Goal: Task Accomplishment & Management: Complete application form

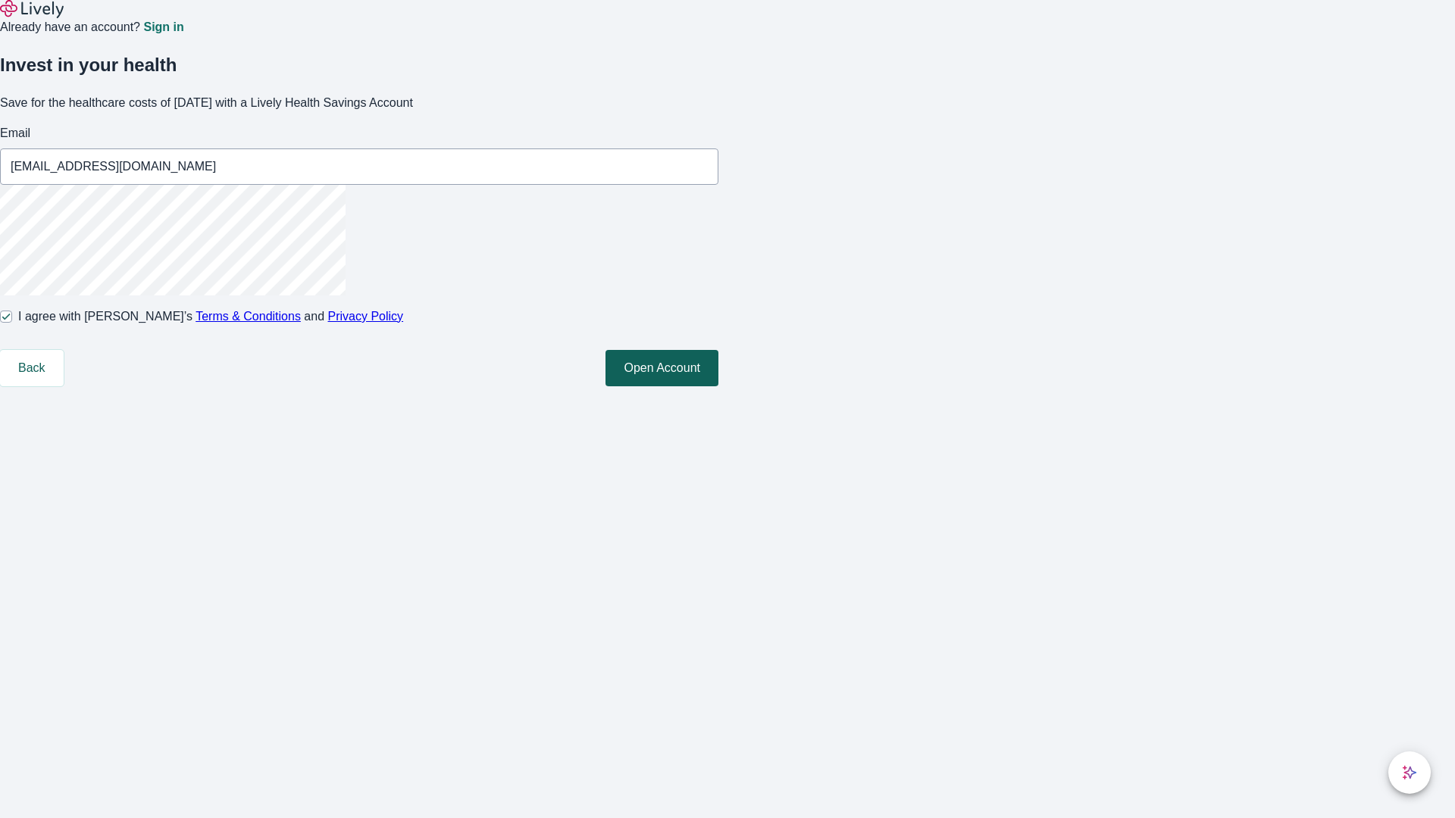
click at [718, 387] on button "Open Account" at bounding box center [662, 368] width 113 height 36
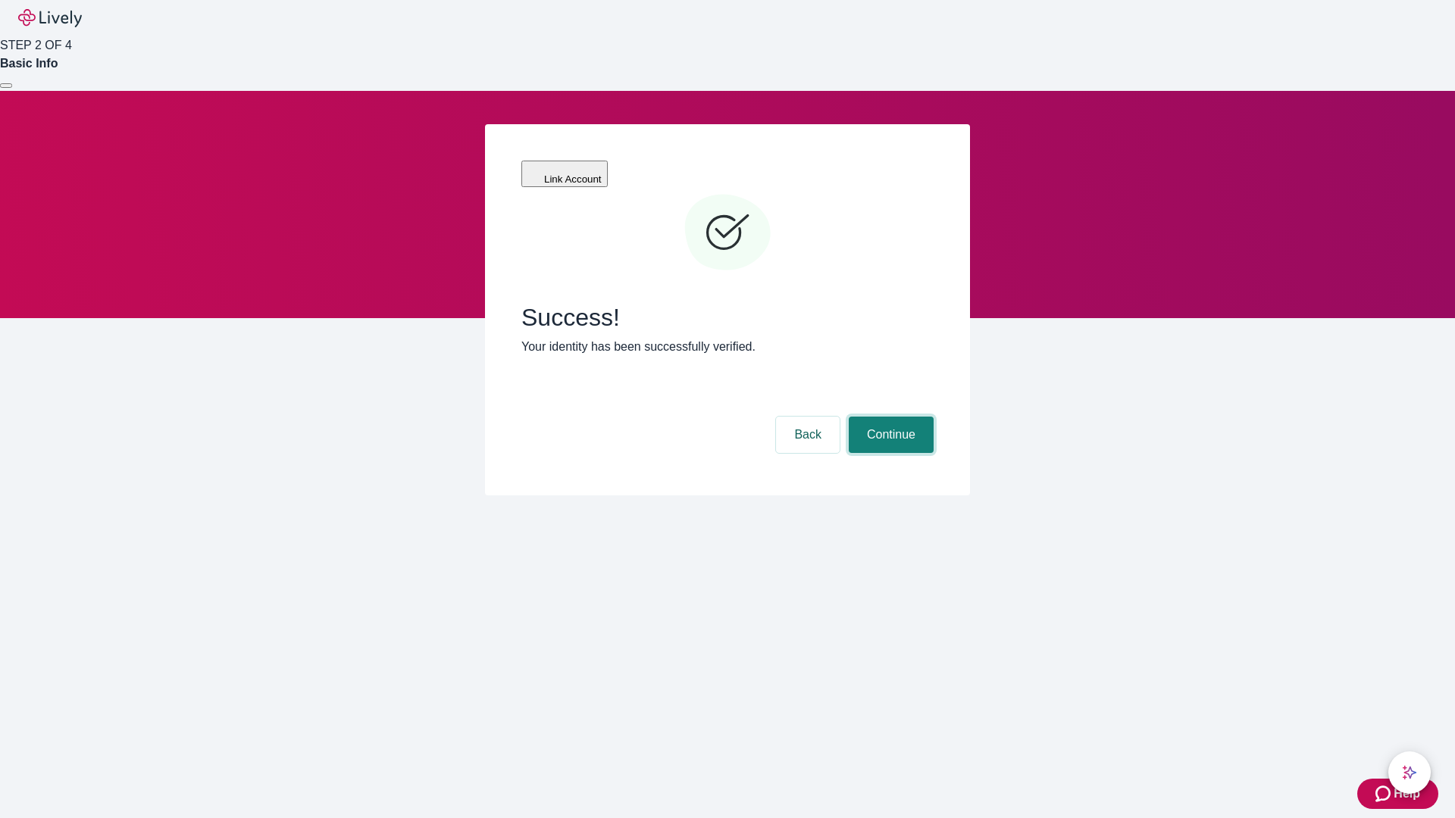
click at [889, 417] on button "Continue" at bounding box center [891, 435] width 85 height 36
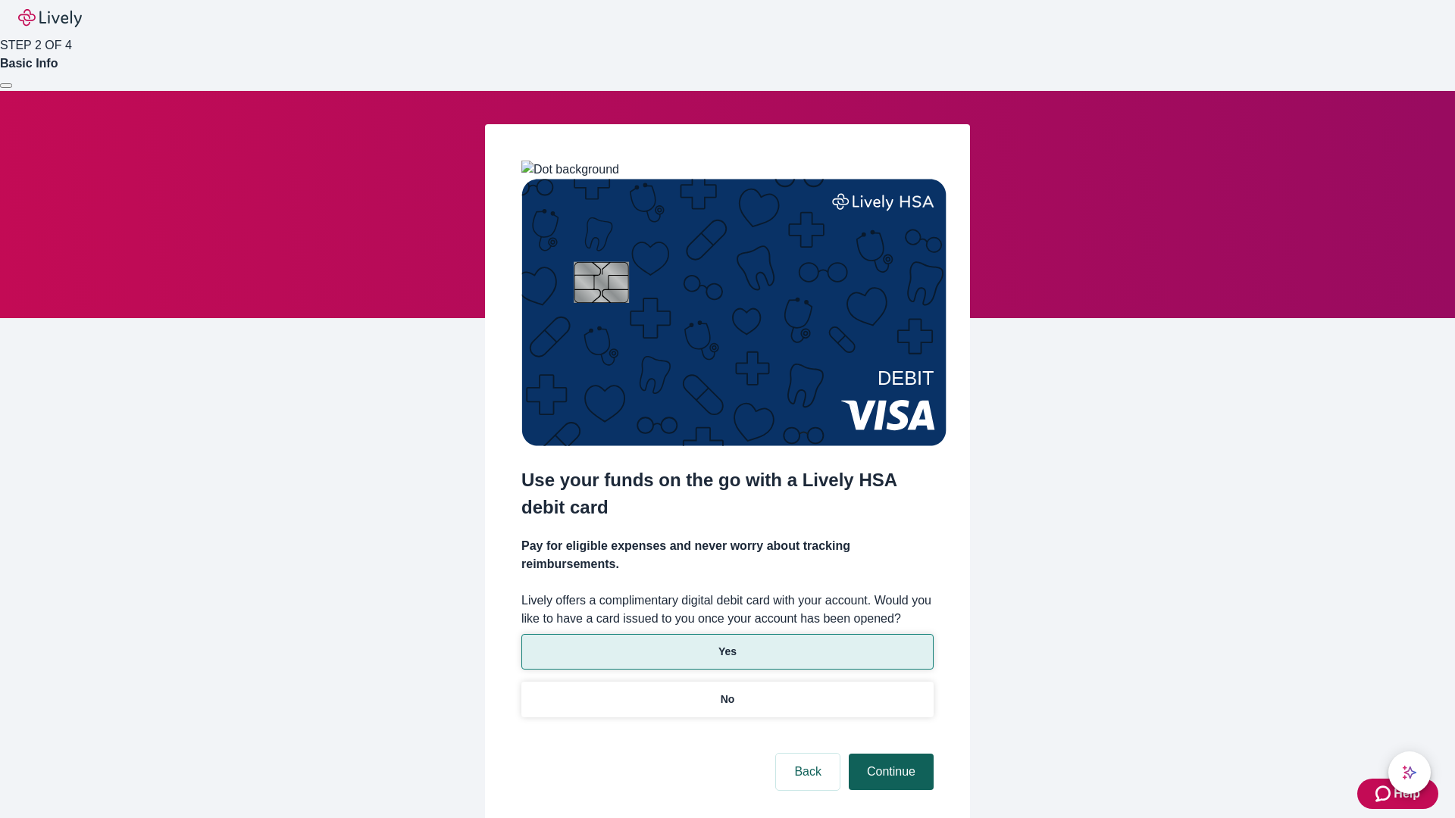
click at [727, 692] on p "No" at bounding box center [728, 700] width 14 height 16
click at [889, 754] on button "Continue" at bounding box center [891, 772] width 85 height 36
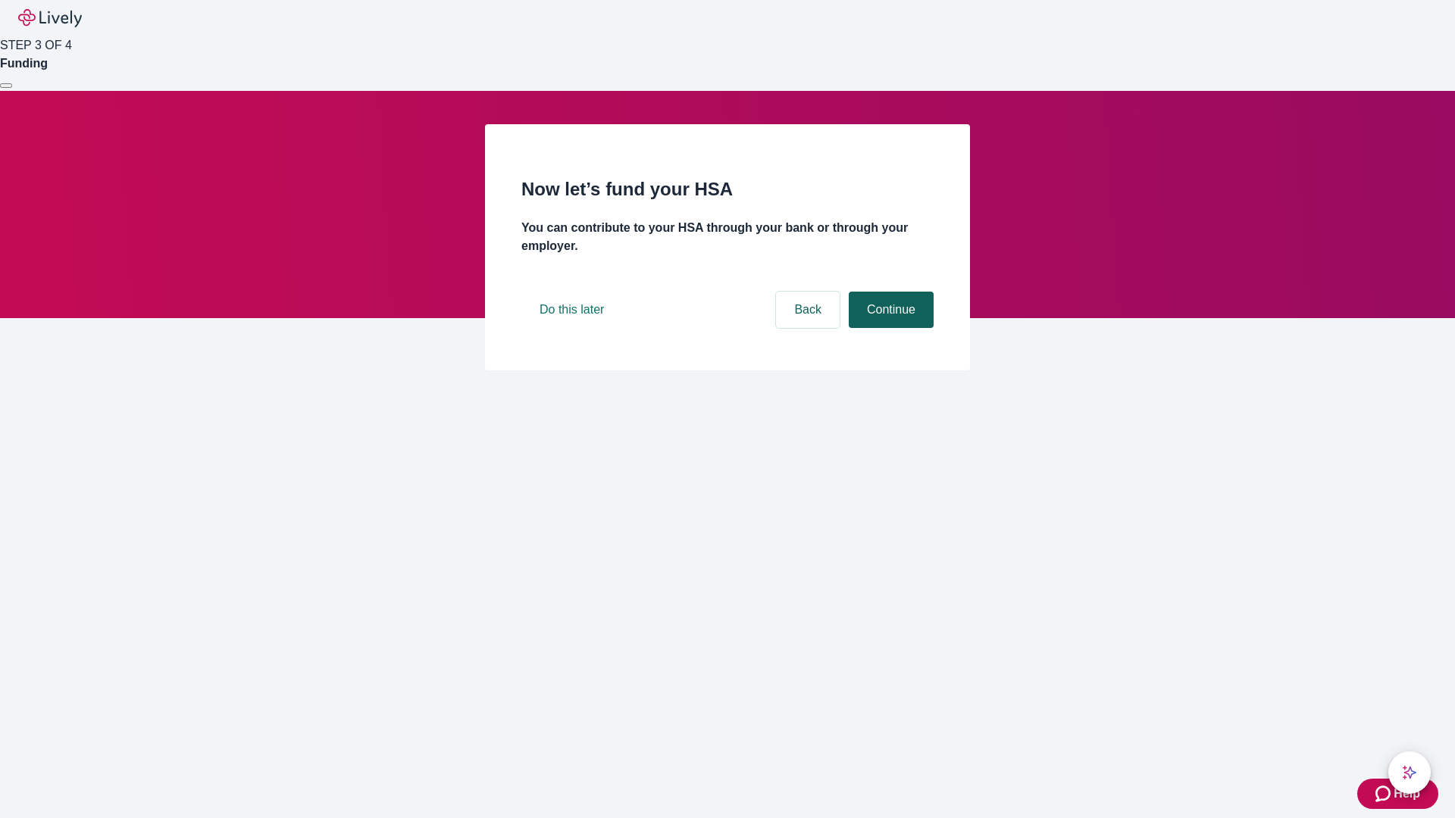
click at [889, 328] on button "Continue" at bounding box center [891, 310] width 85 height 36
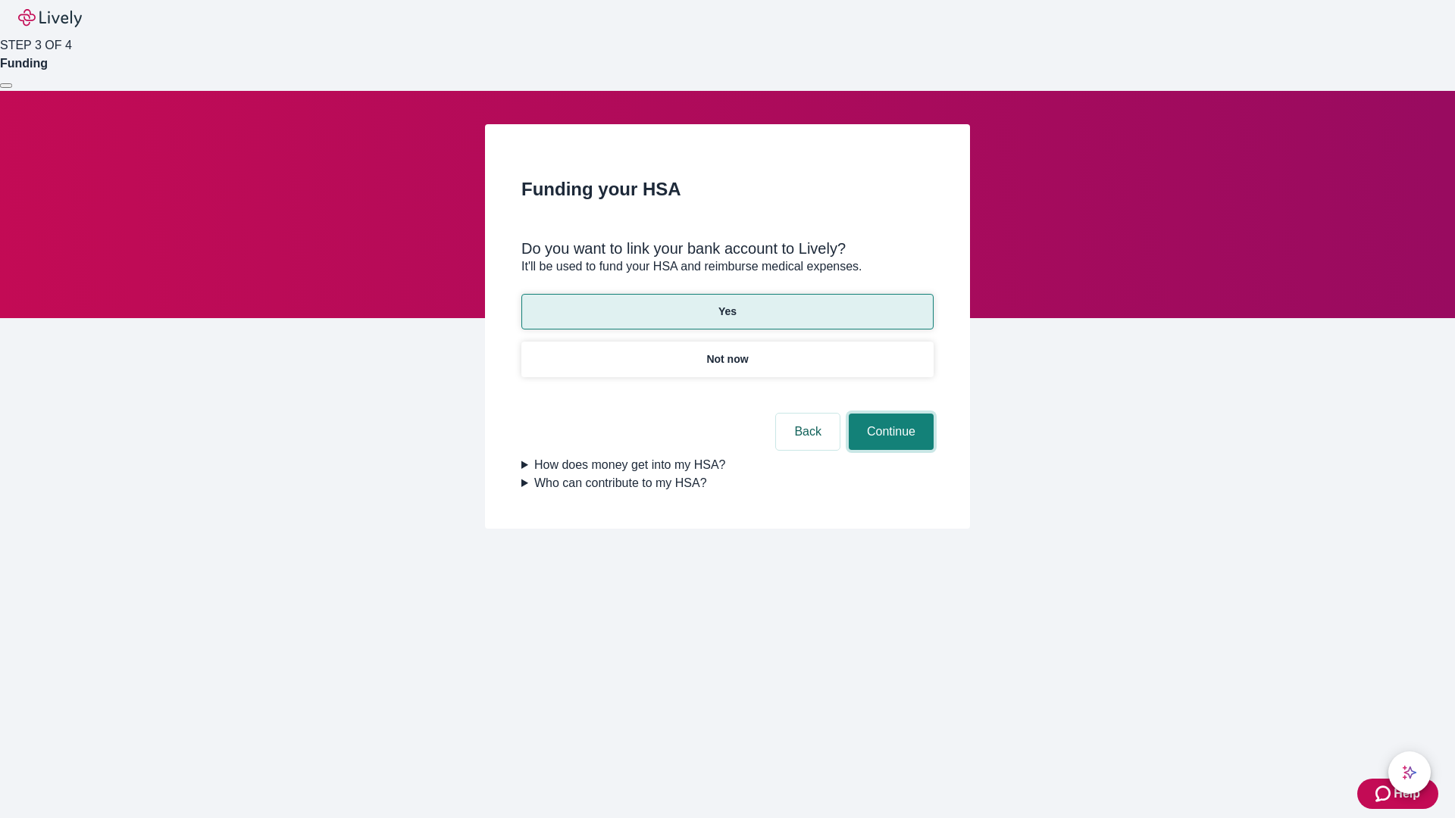
click at [889, 414] on button "Continue" at bounding box center [891, 432] width 85 height 36
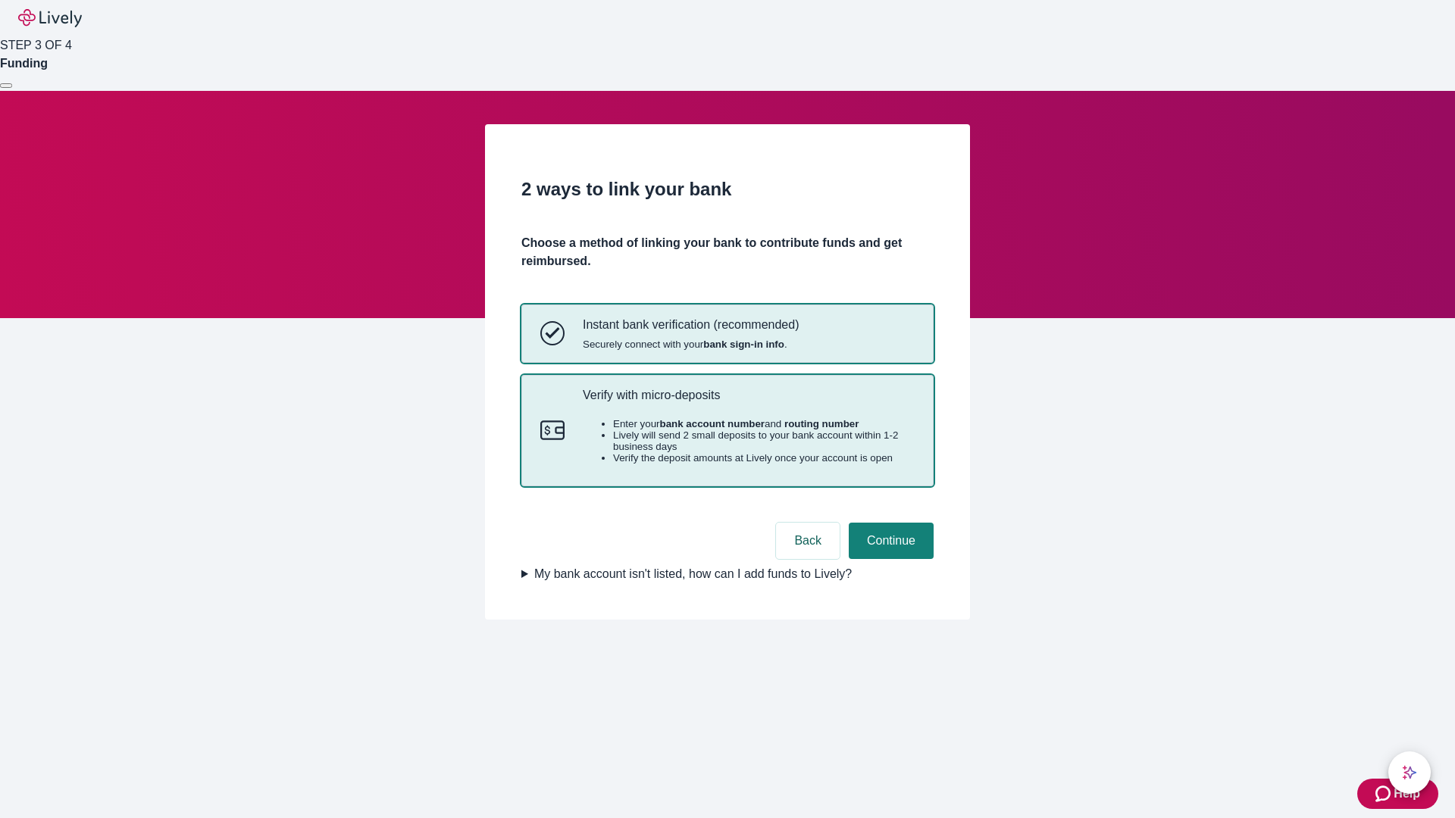
click at [748, 402] on p "Verify with micro-deposits" at bounding box center [749, 395] width 332 height 14
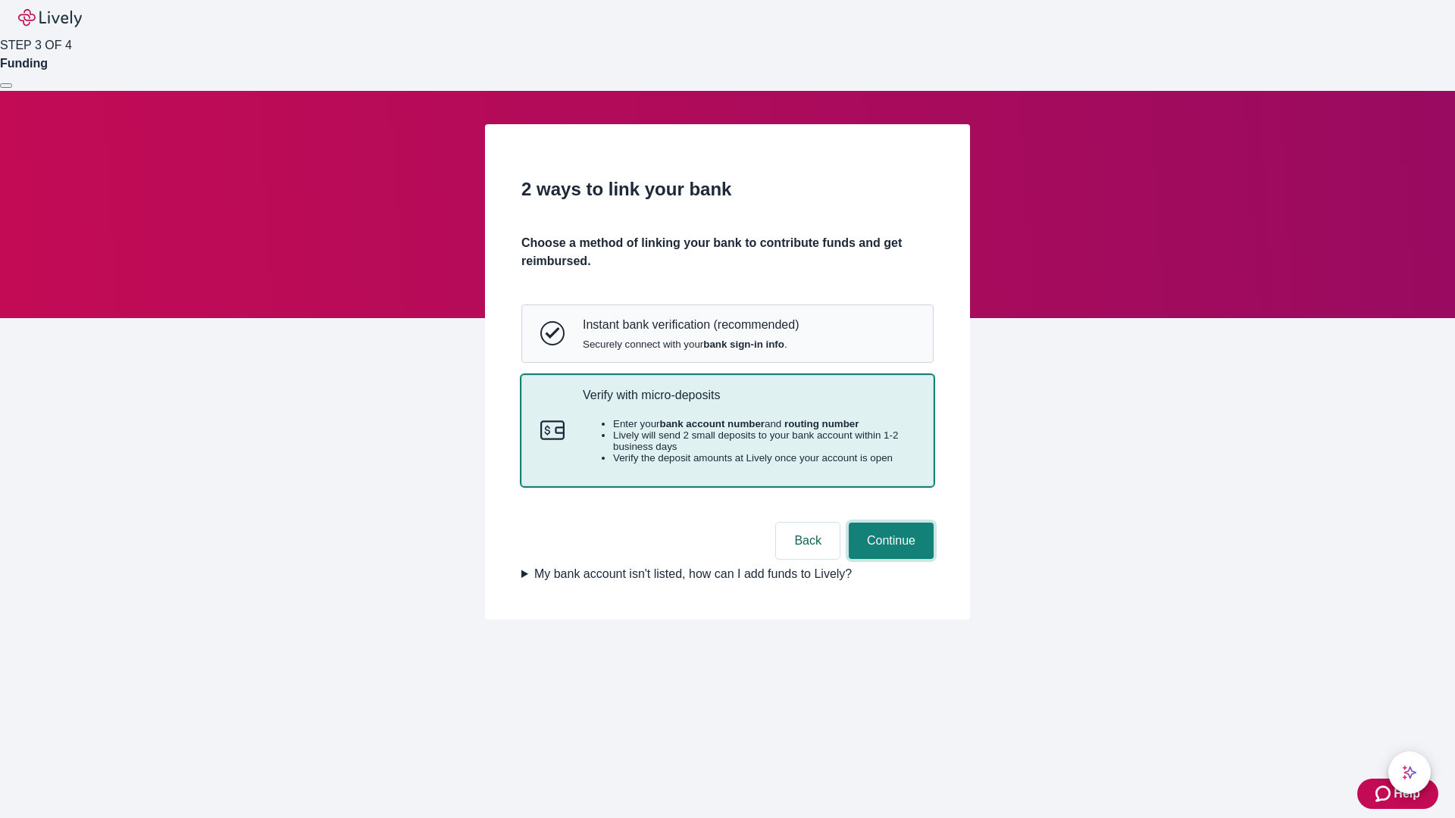
click at [889, 559] on button "Continue" at bounding box center [891, 541] width 85 height 36
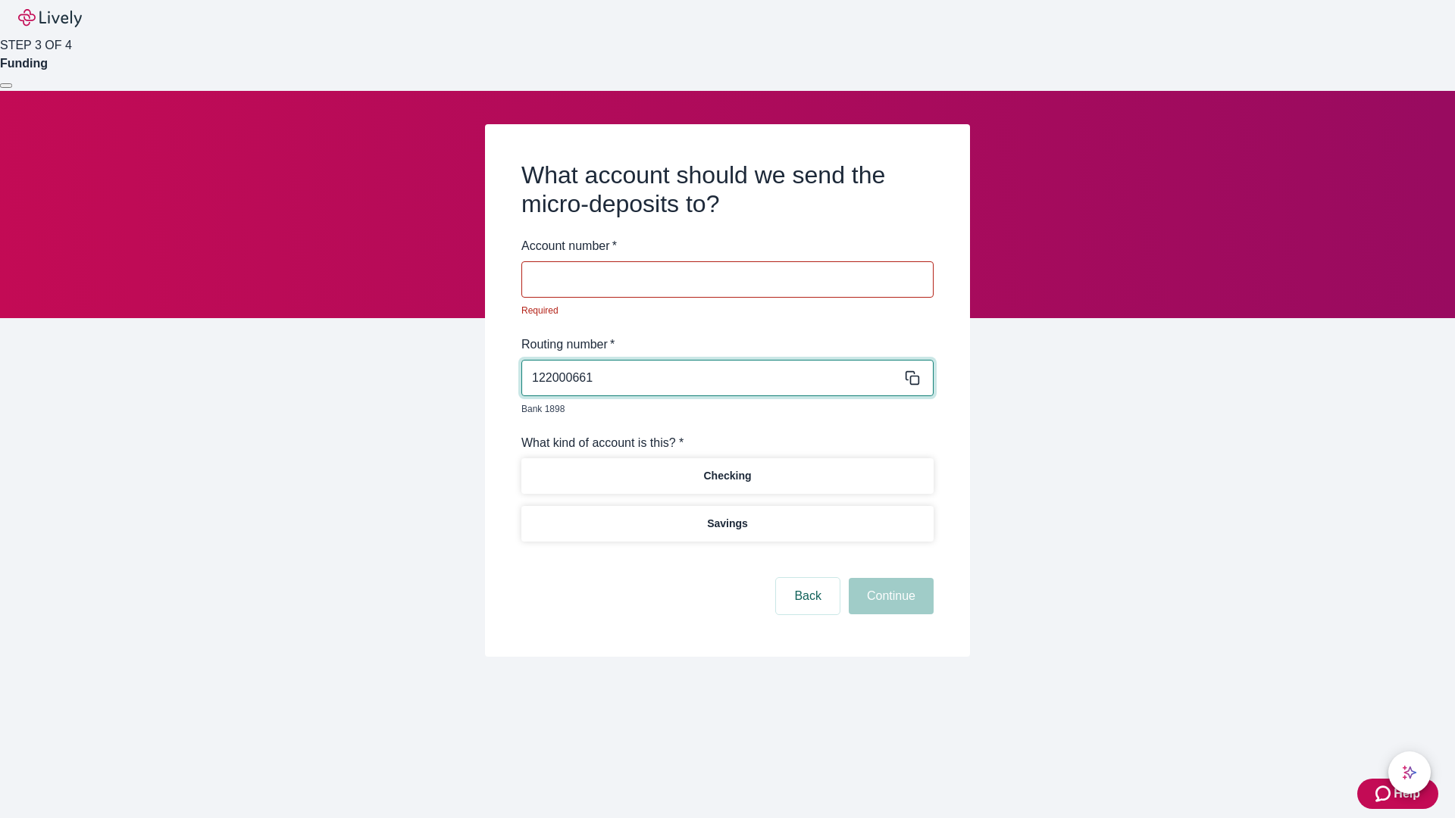
type input "122000661"
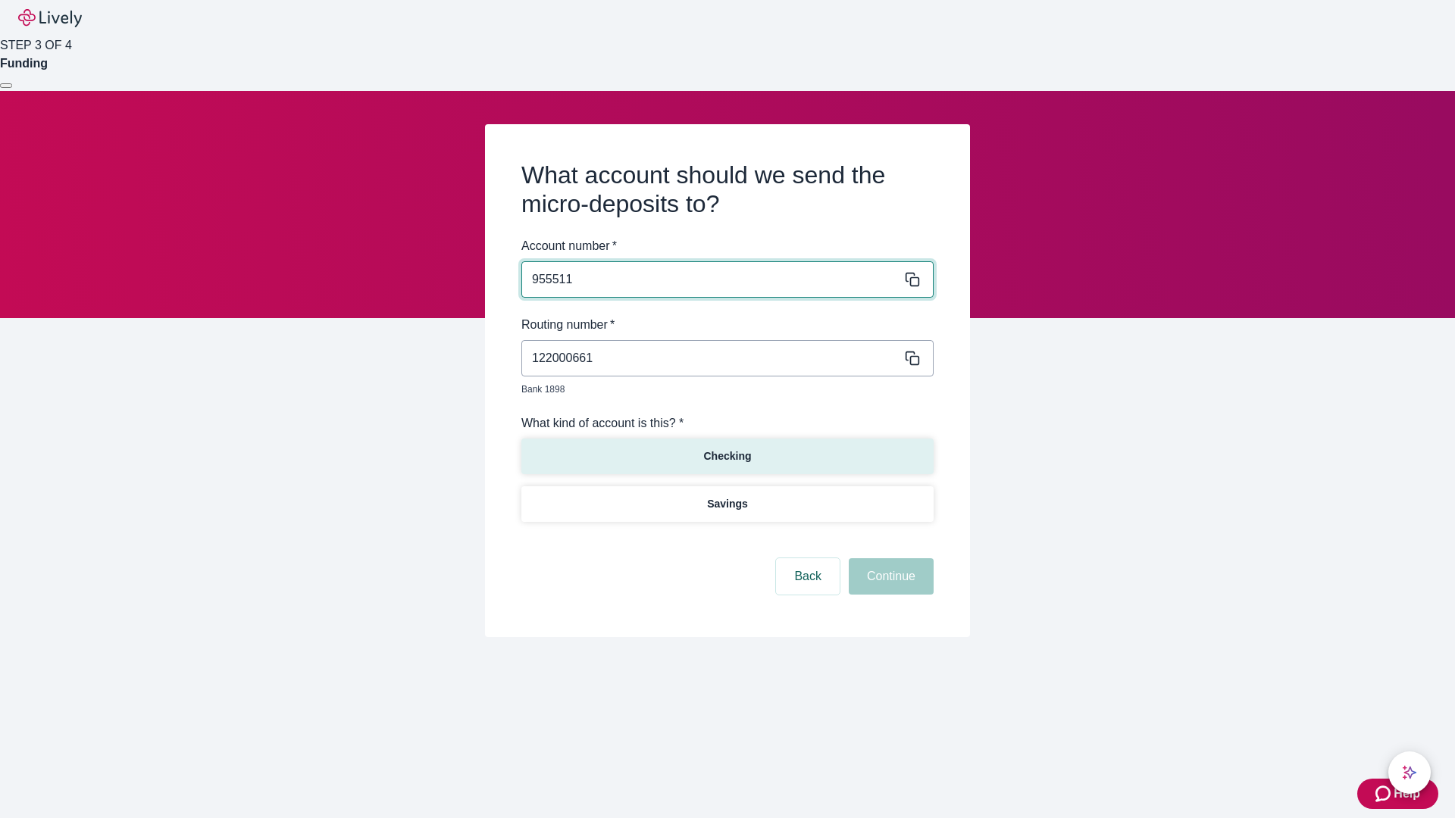
type input "955511"
click at [727, 449] on p "Checking" at bounding box center [727, 457] width 48 height 16
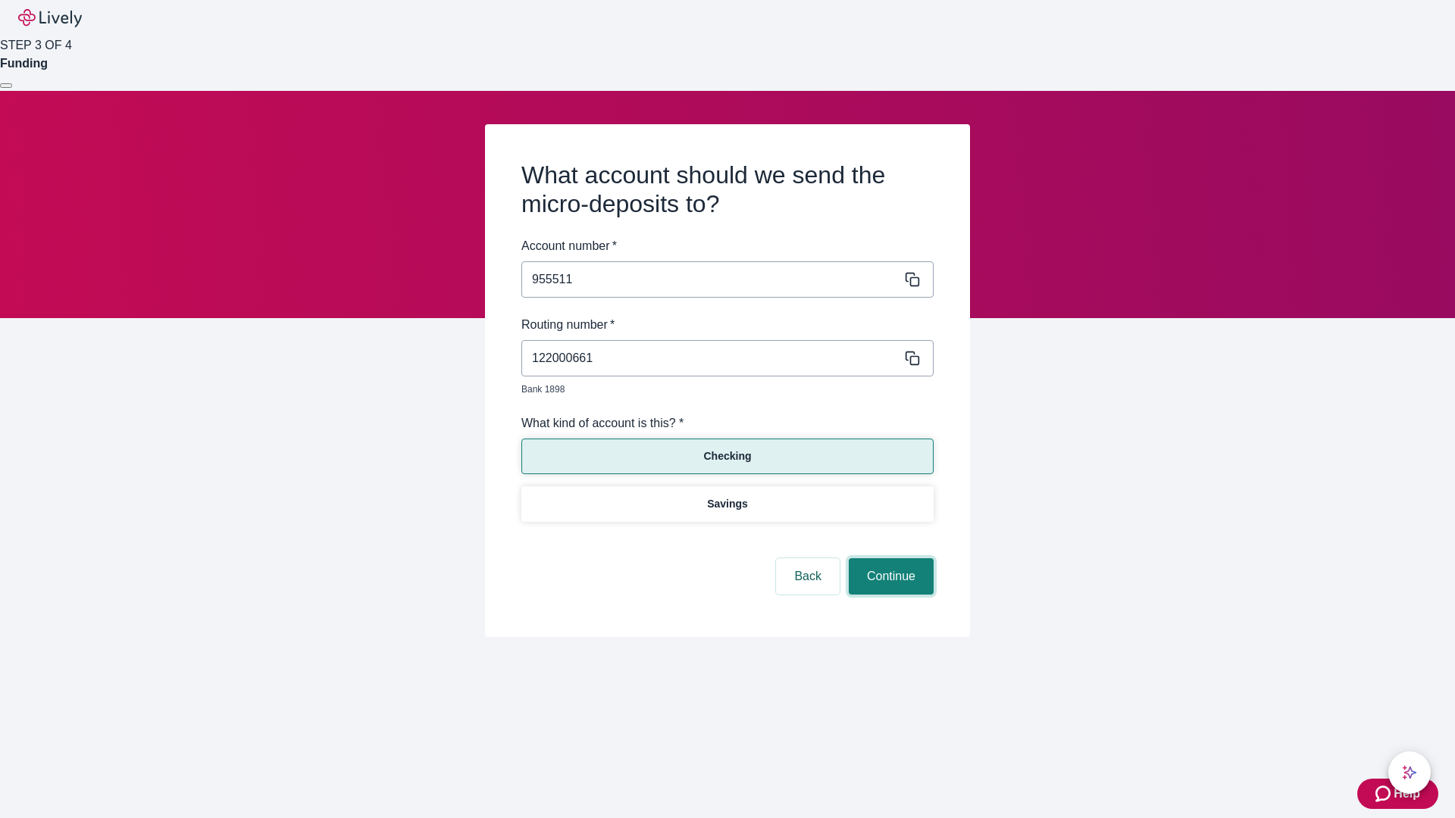
click at [889, 559] on button "Continue" at bounding box center [891, 577] width 85 height 36
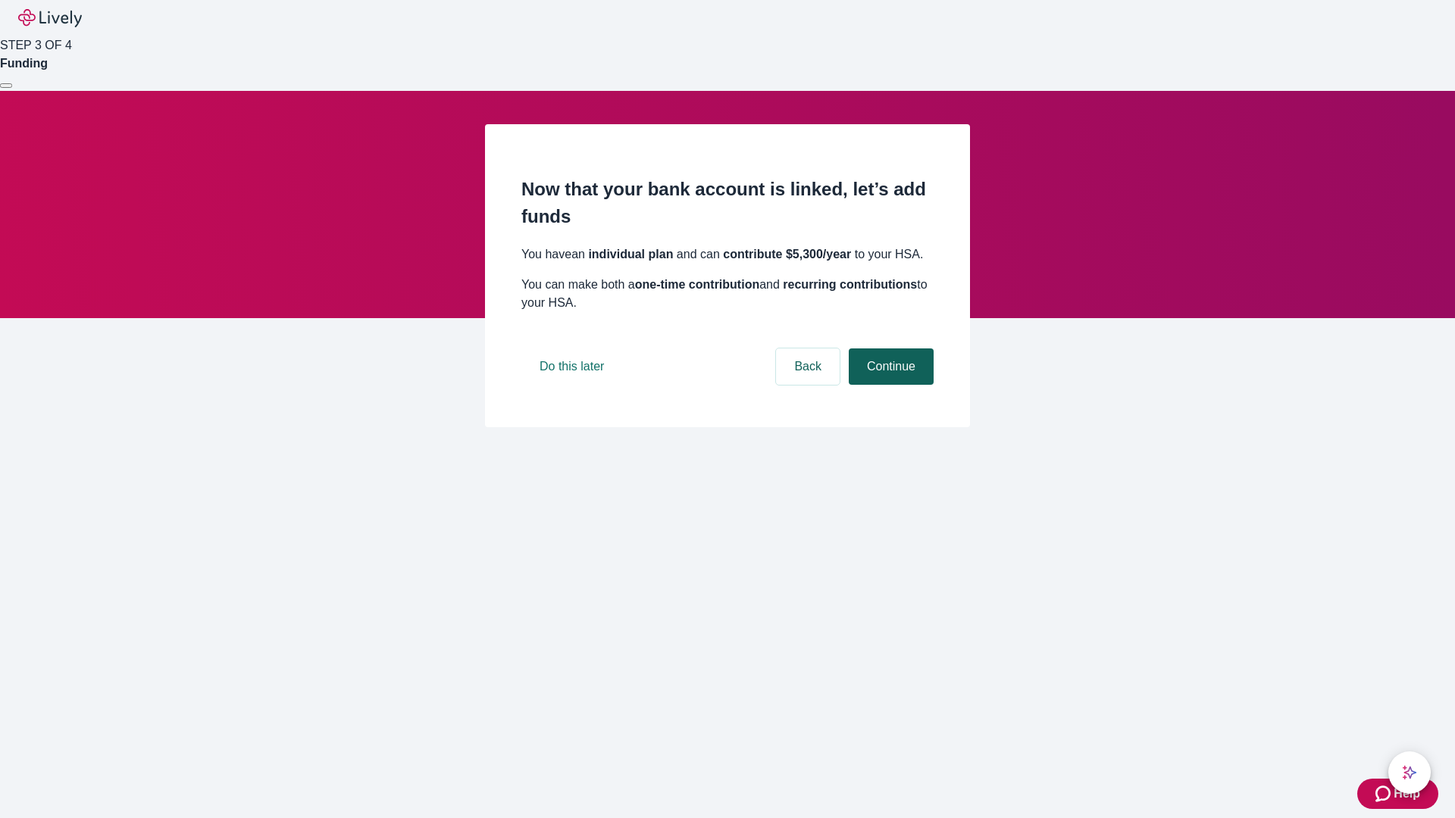
click at [889, 385] on button "Continue" at bounding box center [891, 367] width 85 height 36
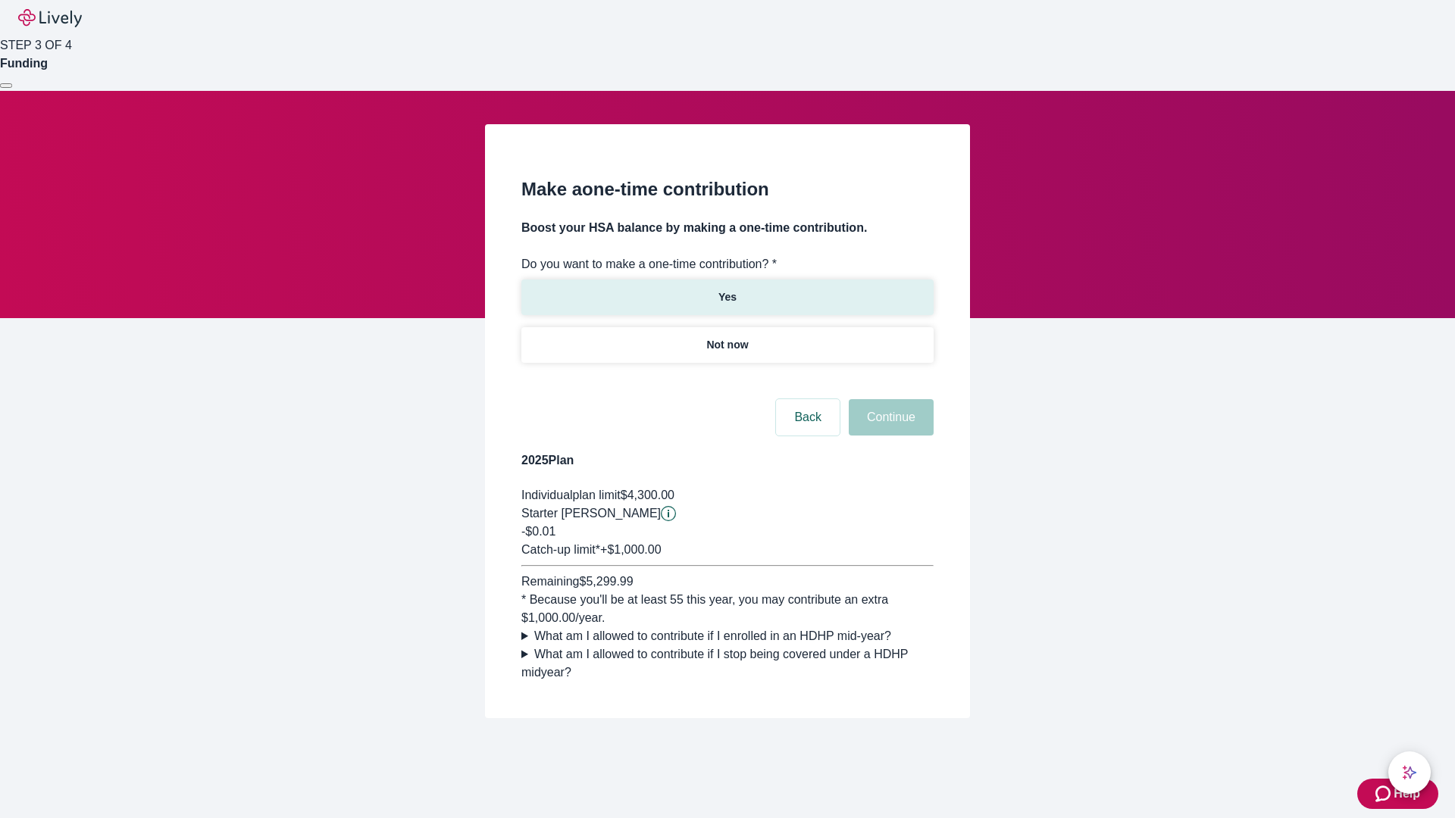
click at [727, 289] on p "Yes" at bounding box center [727, 297] width 18 height 16
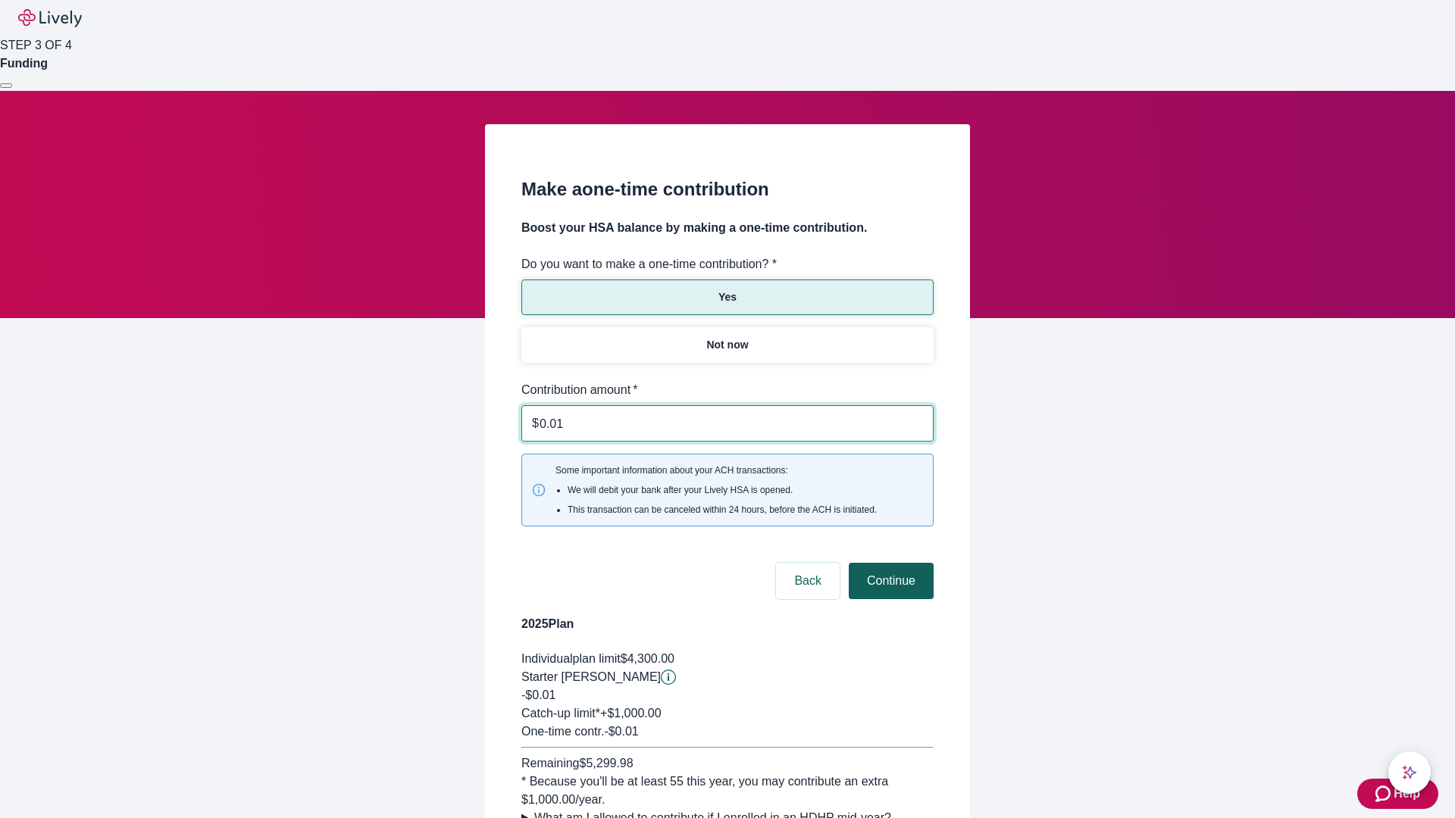
type input "0.01"
click at [889, 563] on button "Continue" at bounding box center [891, 581] width 85 height 36
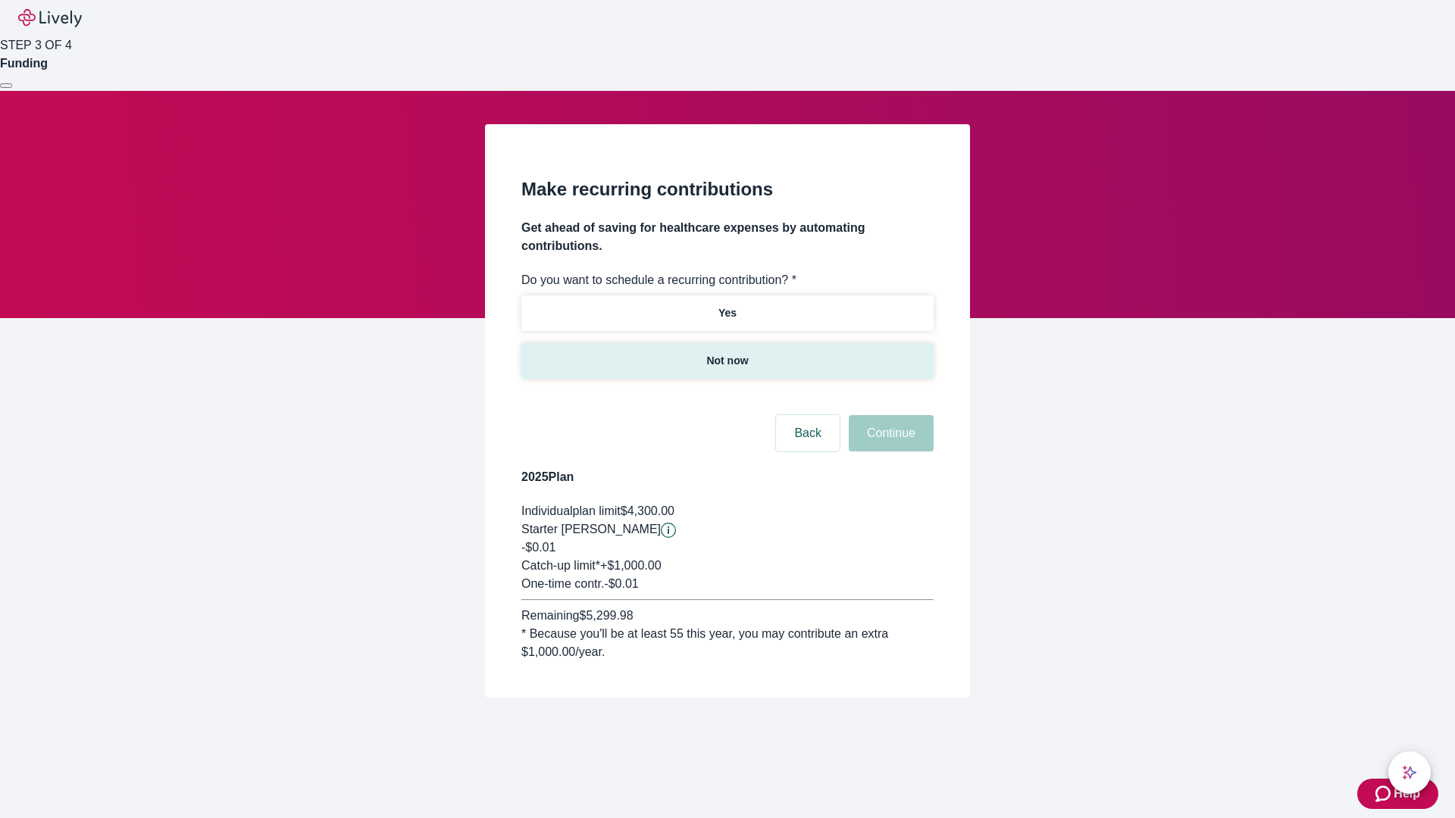
click at [727, 353] on p "Not now" at bounding box center [727, 361] width 42 height 16
click at [889, 415] on button "Continue" at bounding box center [891, 433] width 85 height 36
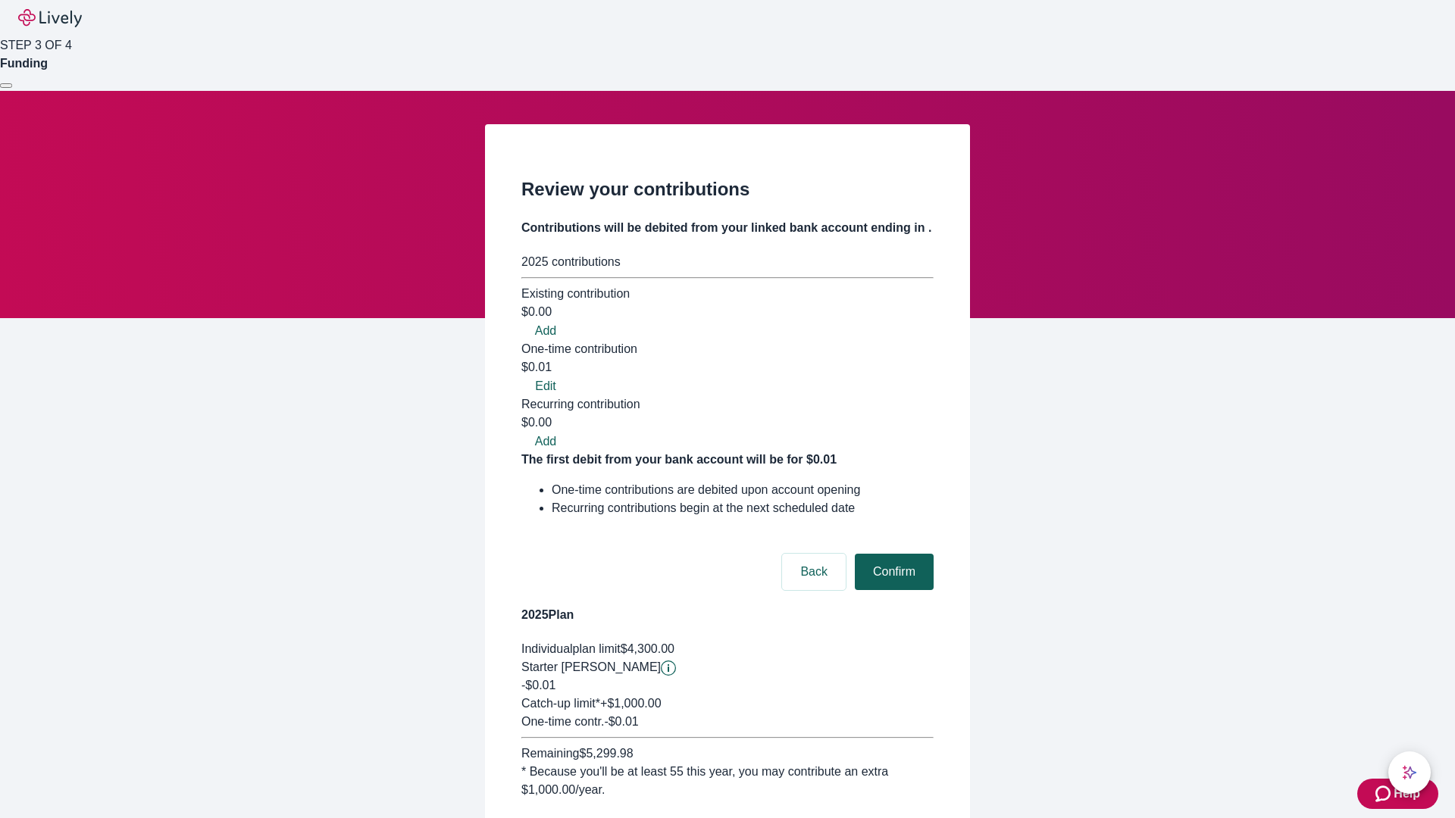
click at [892, 554] on button "Confirm" at bounding box center [894, 572] width 79 height 36
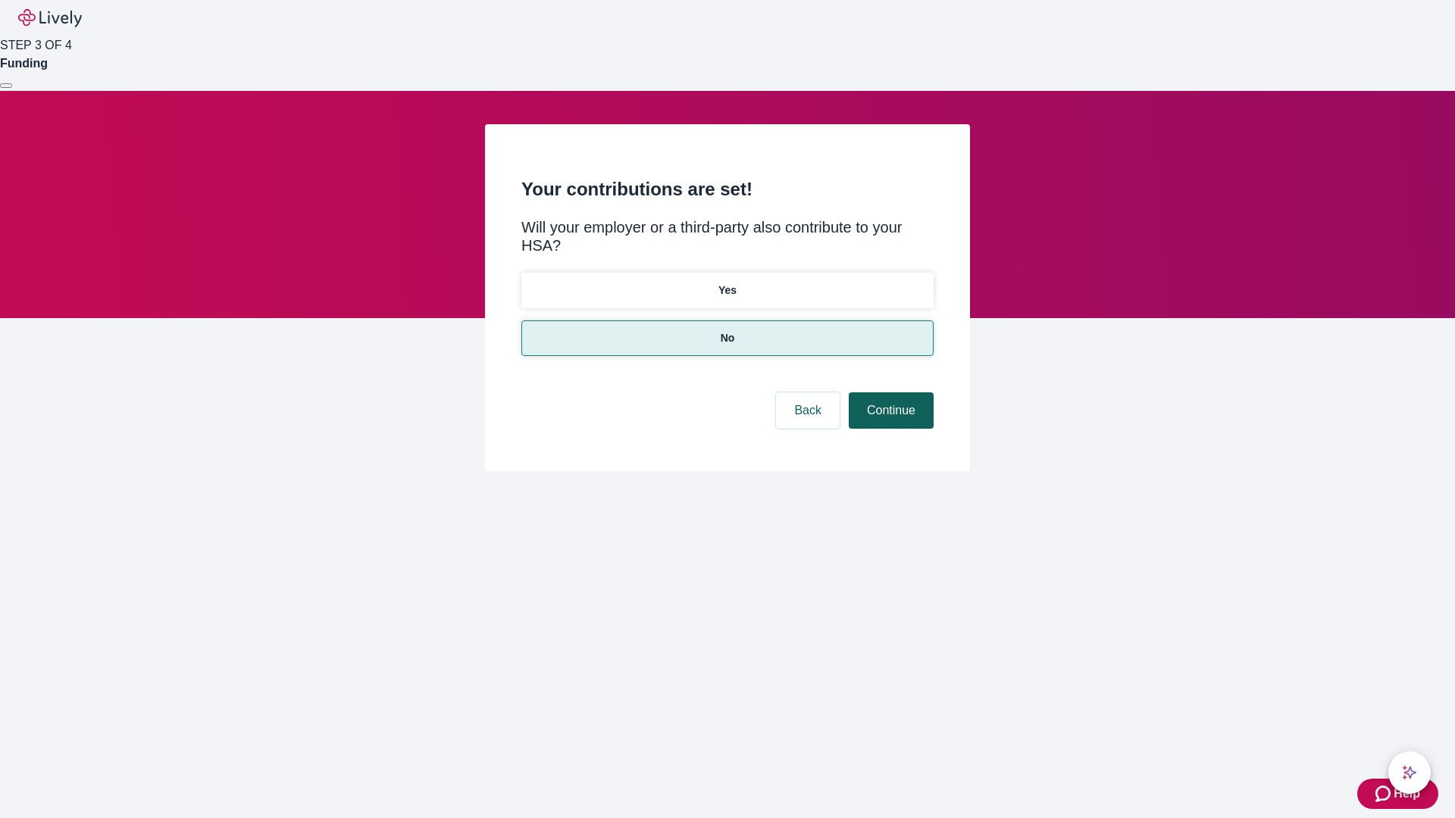
click at [889, 393] on button "Continue" at bounding box center [891, 411] width 85 height 36
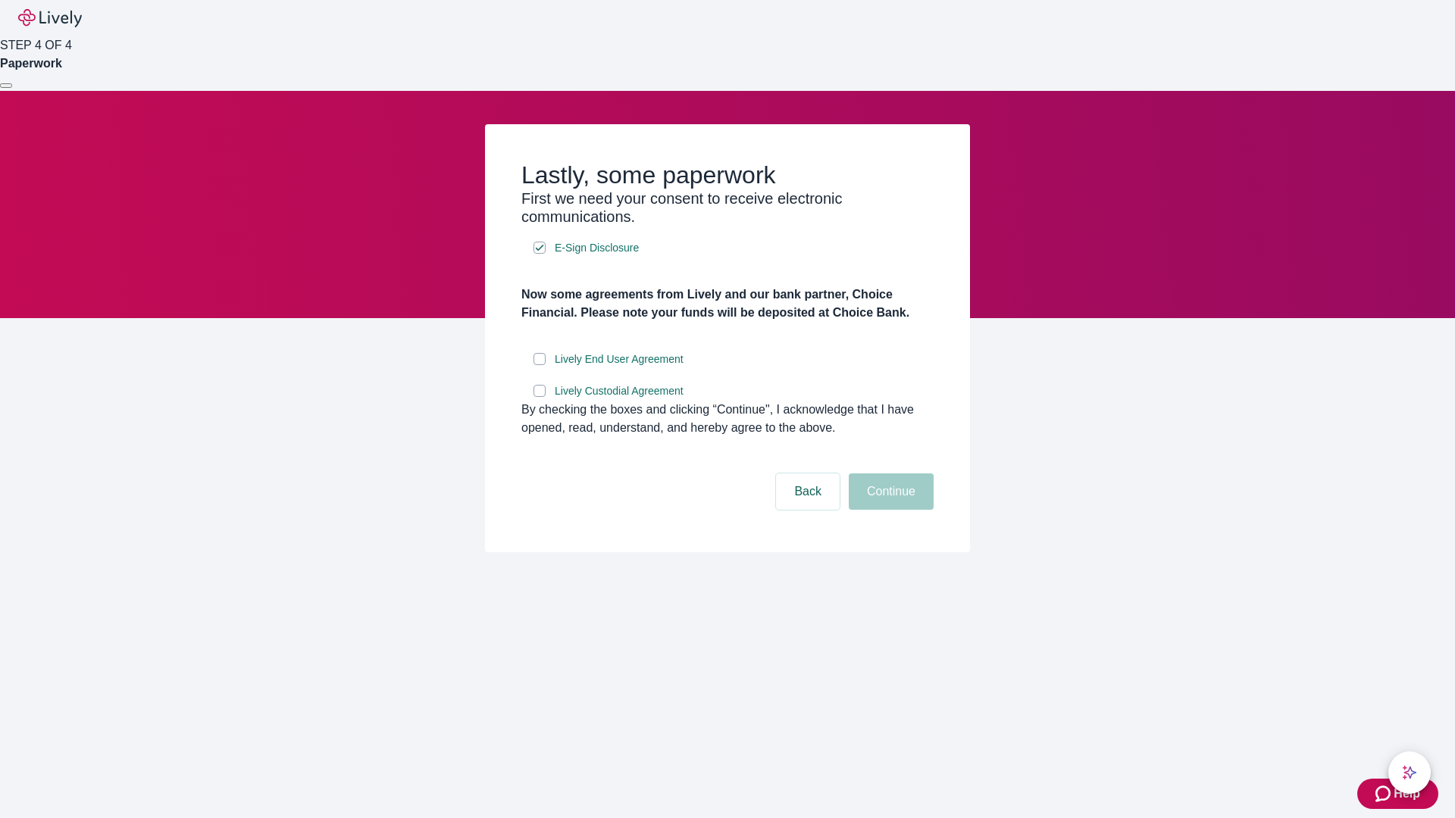
click at [540, 365] on input "Lively End User Agreement" at bounding box center [540, 359] width 12 height 12
checkbox input "true"
click at [540, 397] on input "Lively Custodial Agreement" at bounding box center [540, 391] width 12 height 12
checkbox input "true"
click at [889, 510] on button "Continue" at bounding box center [891, 492] width 85 height 36
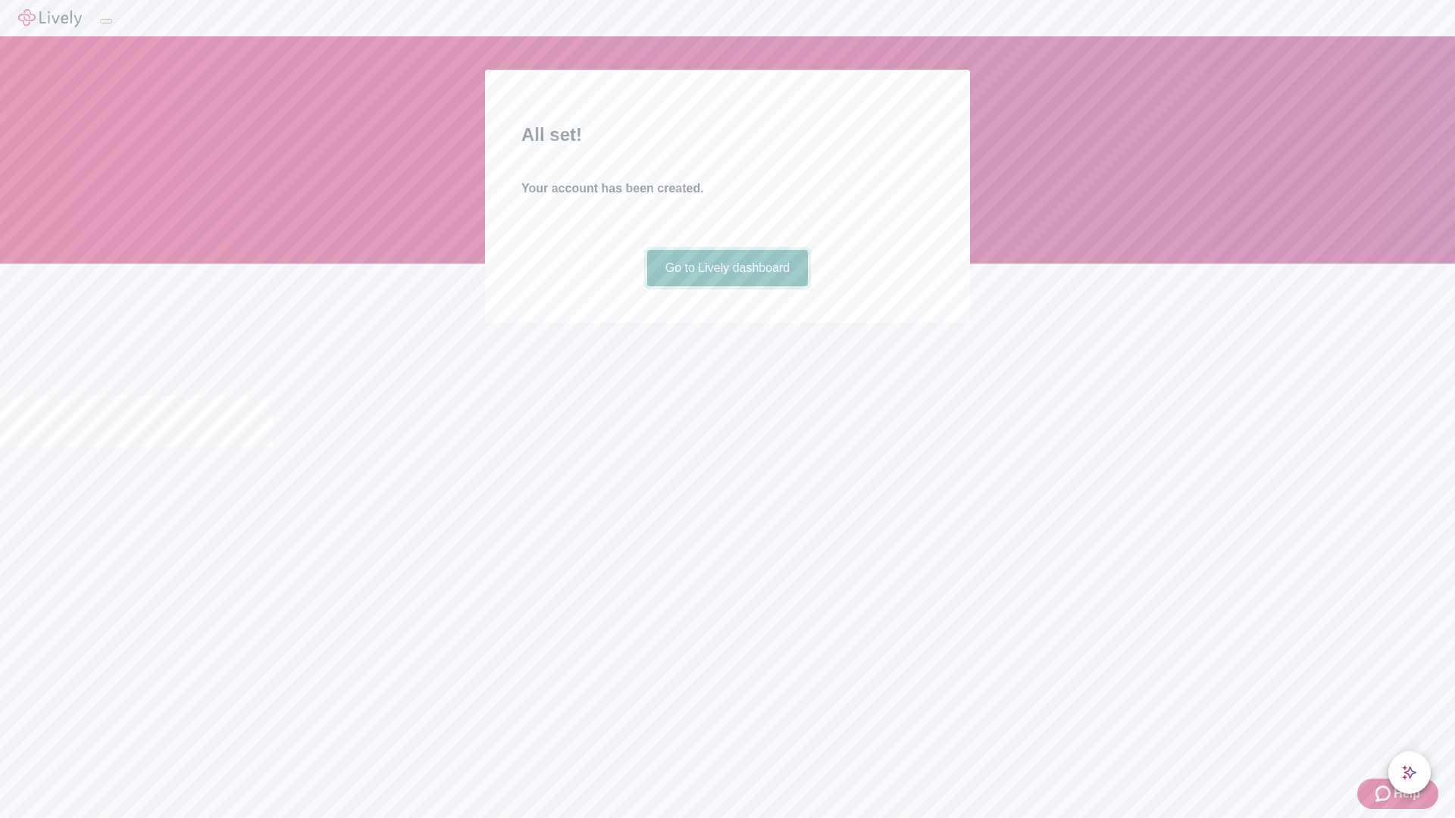
click at [727, 286] on link "Go to Lively dashboard" at bounding box center [727, 268] width 161 height 36
